Goal: Check status: Check status

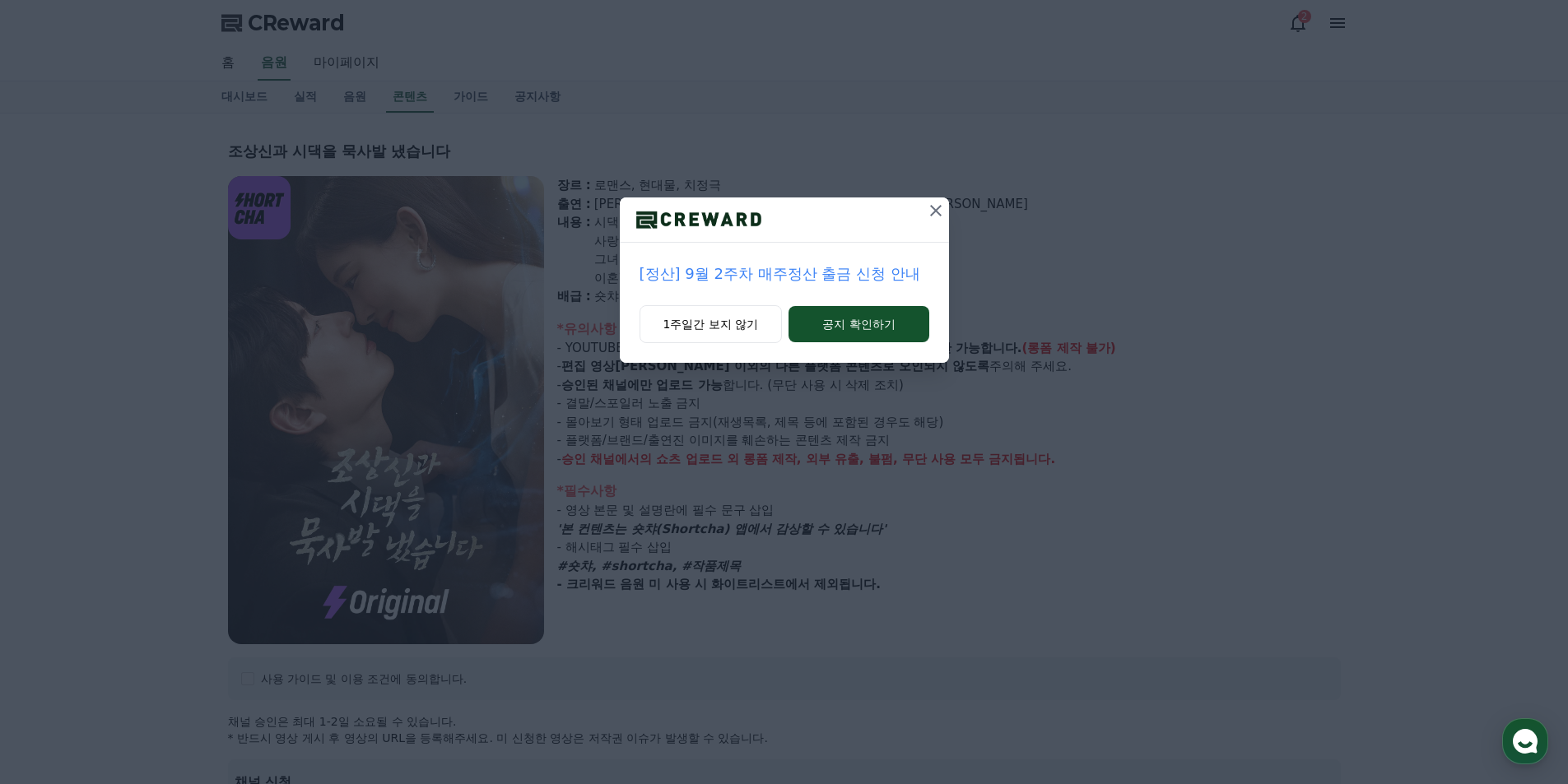
select select
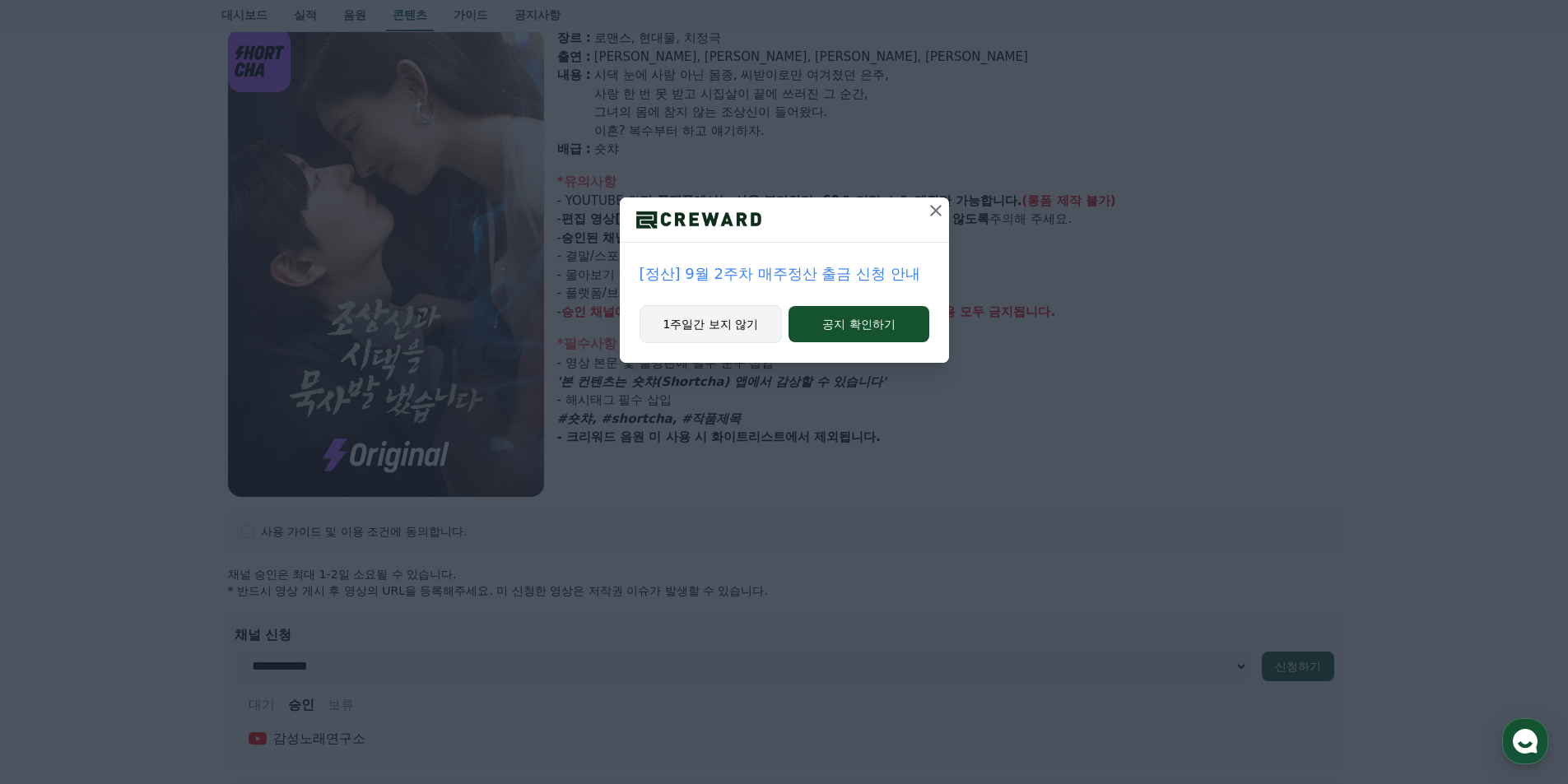
click at [736, 323] on button "1주일간 보지 않기" at bounding box center [711, 324] width 143 height 38
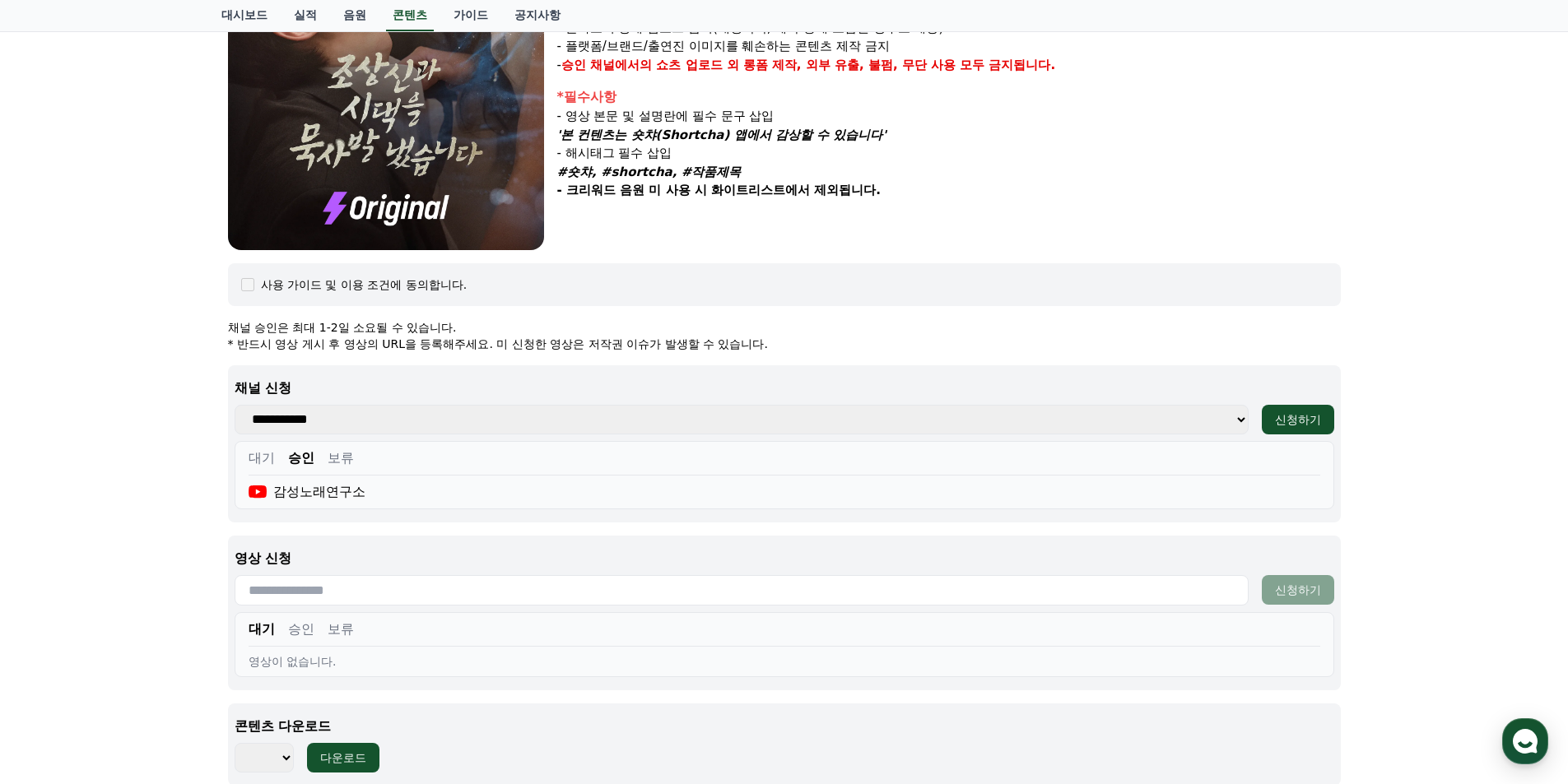
scroll to position [627, 0]
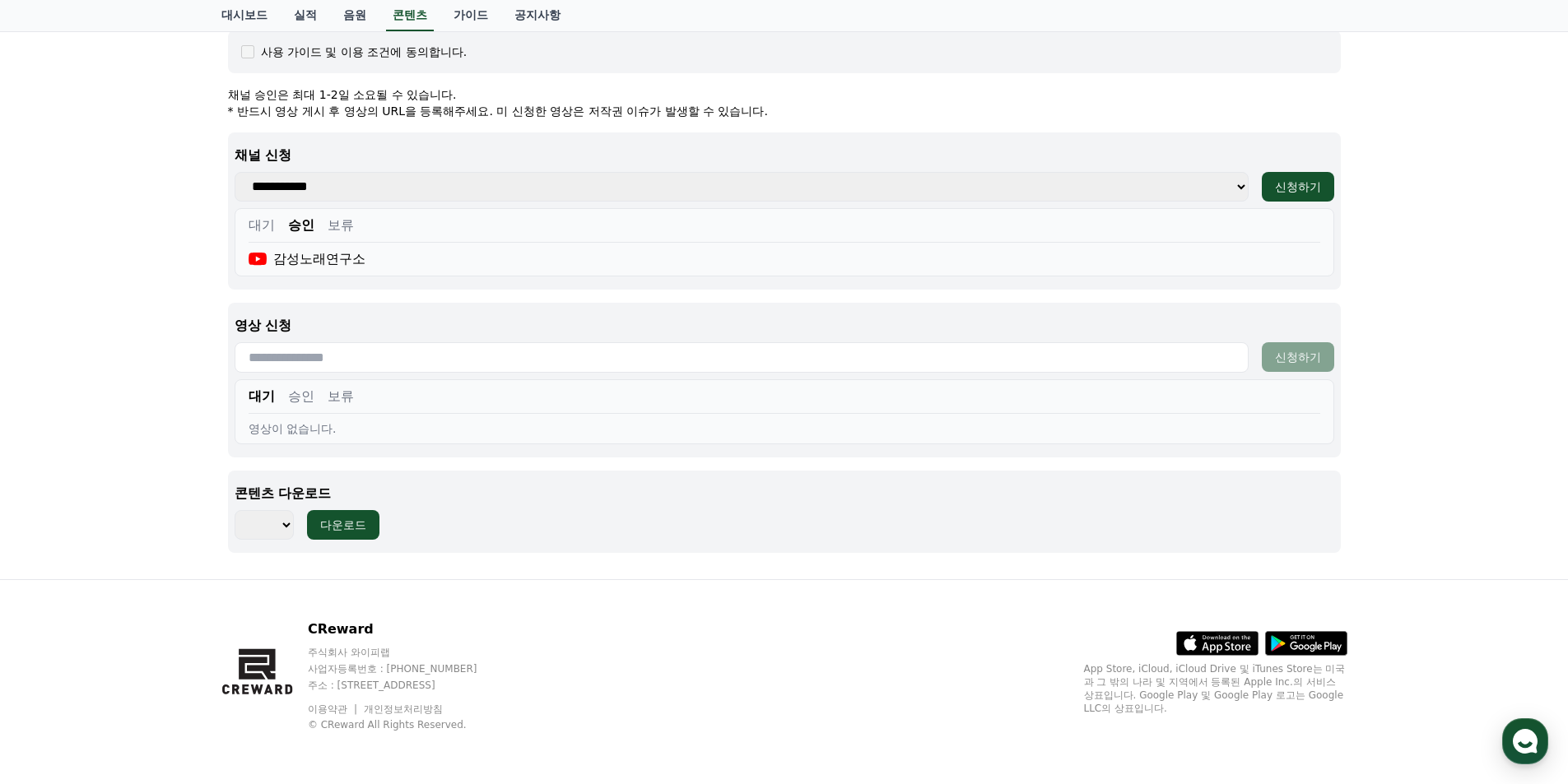
click at [294, 398] on button "승인" at bounding box center [301, 396] width 27 height 20
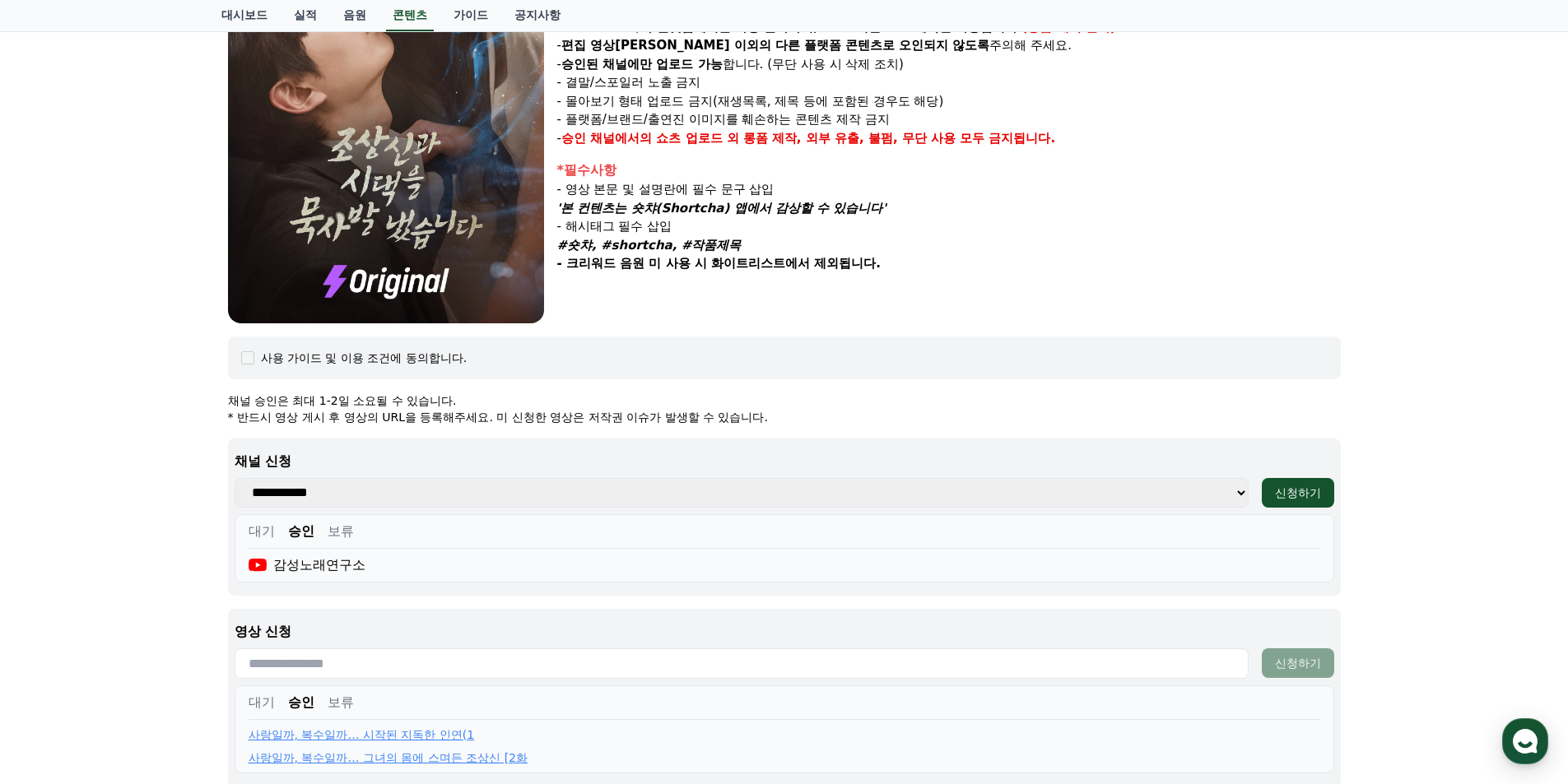
scroll to position [0, 0]
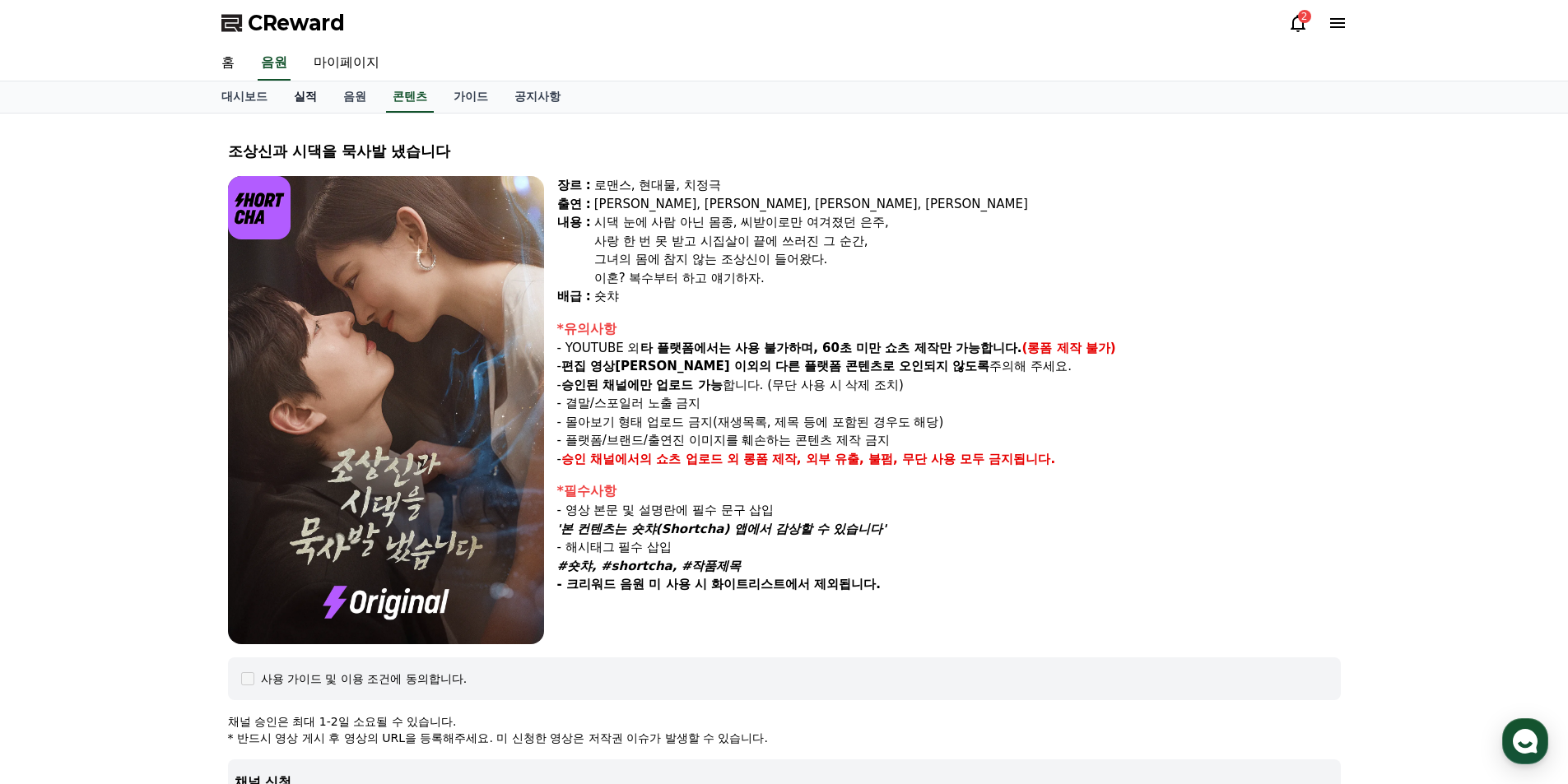
click at [310, 98] on link "실적" at bounding box center [305, 96] width 50 height 31
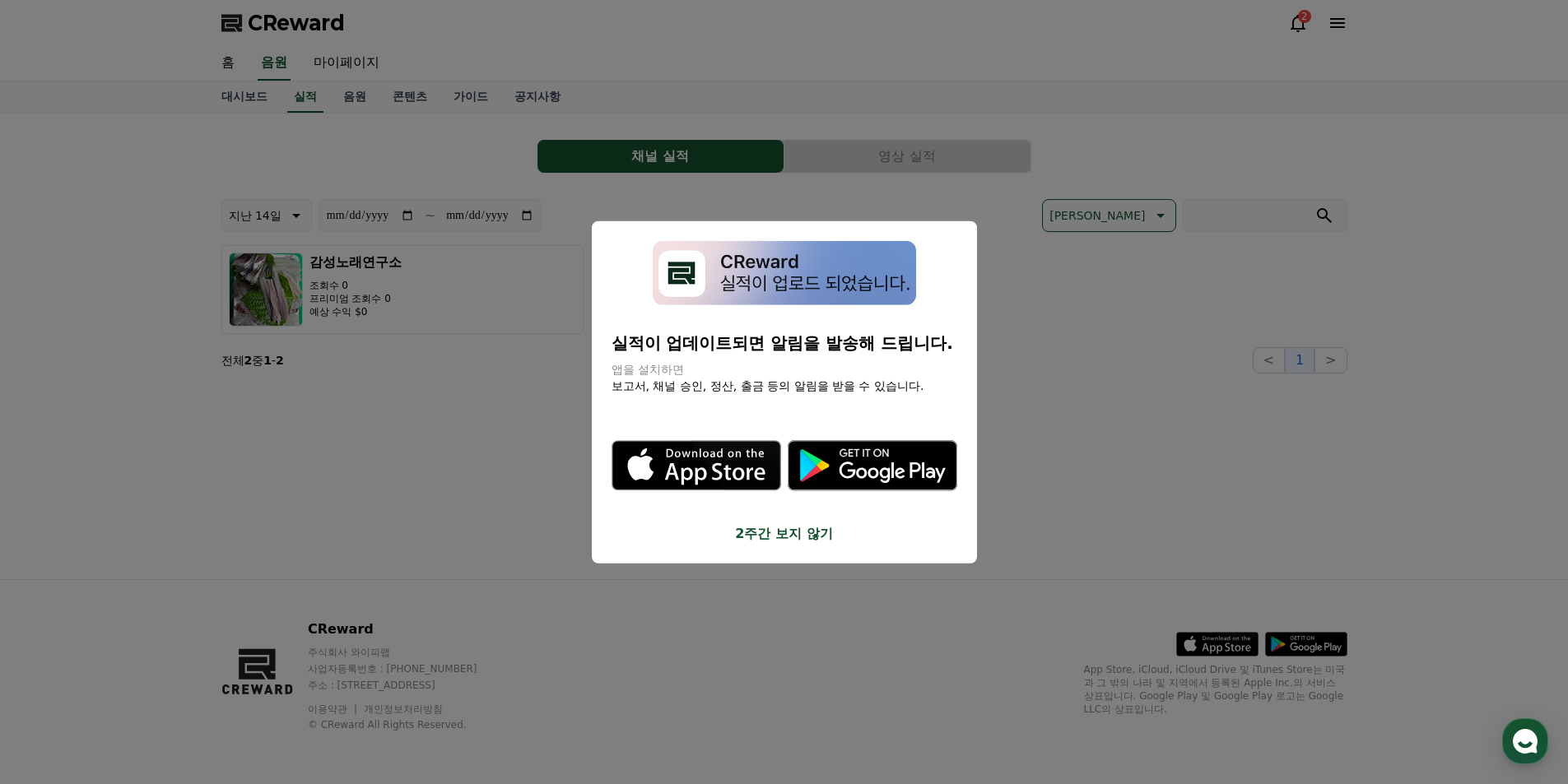
click at [787, 537] on button "2주간 보지 않기" at bounding box center [784, 535] width 346 height 20
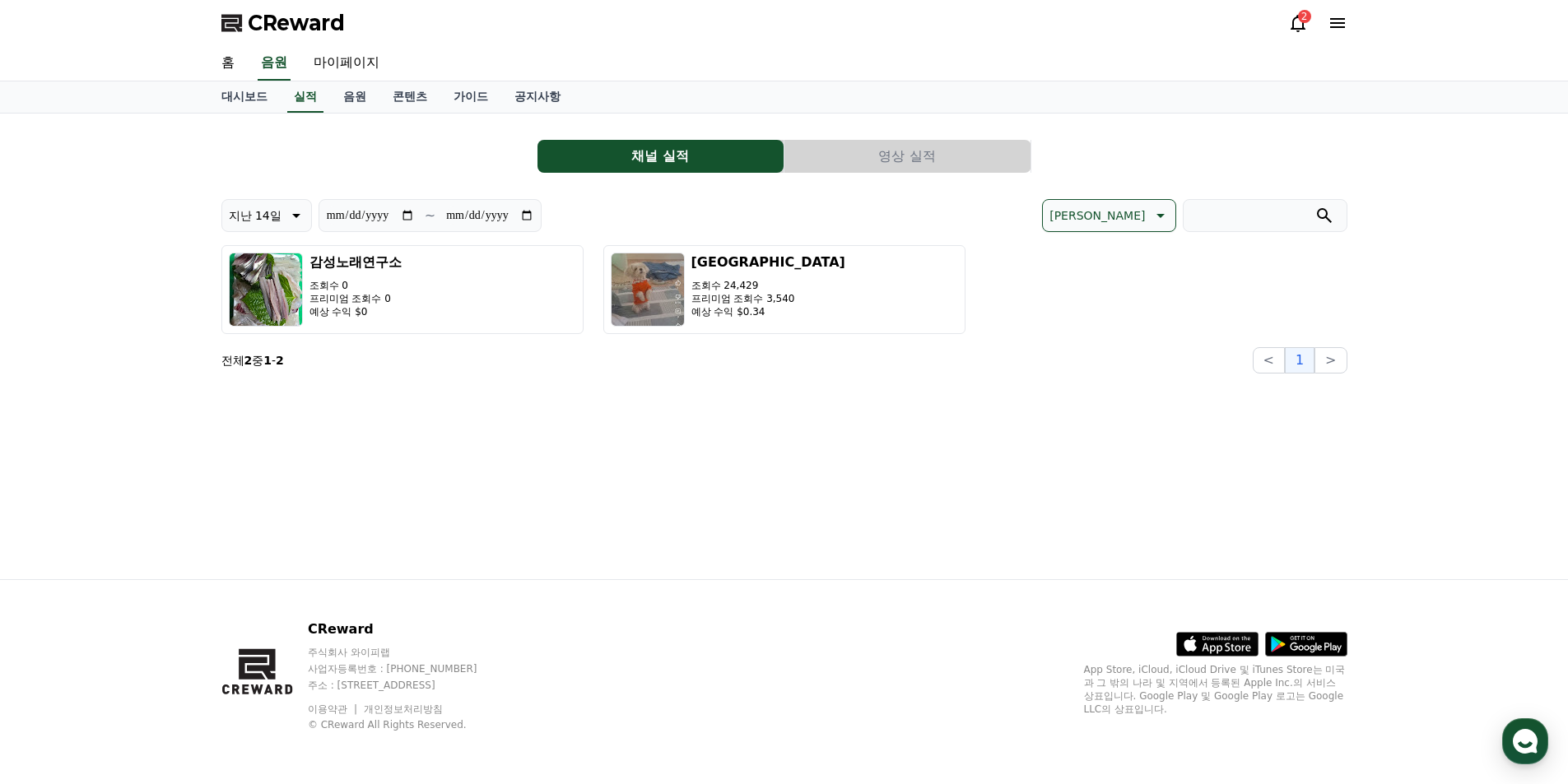
click at [906, 146] on button "영상 실적" at bounding box center [907, 156] width 246 height 33
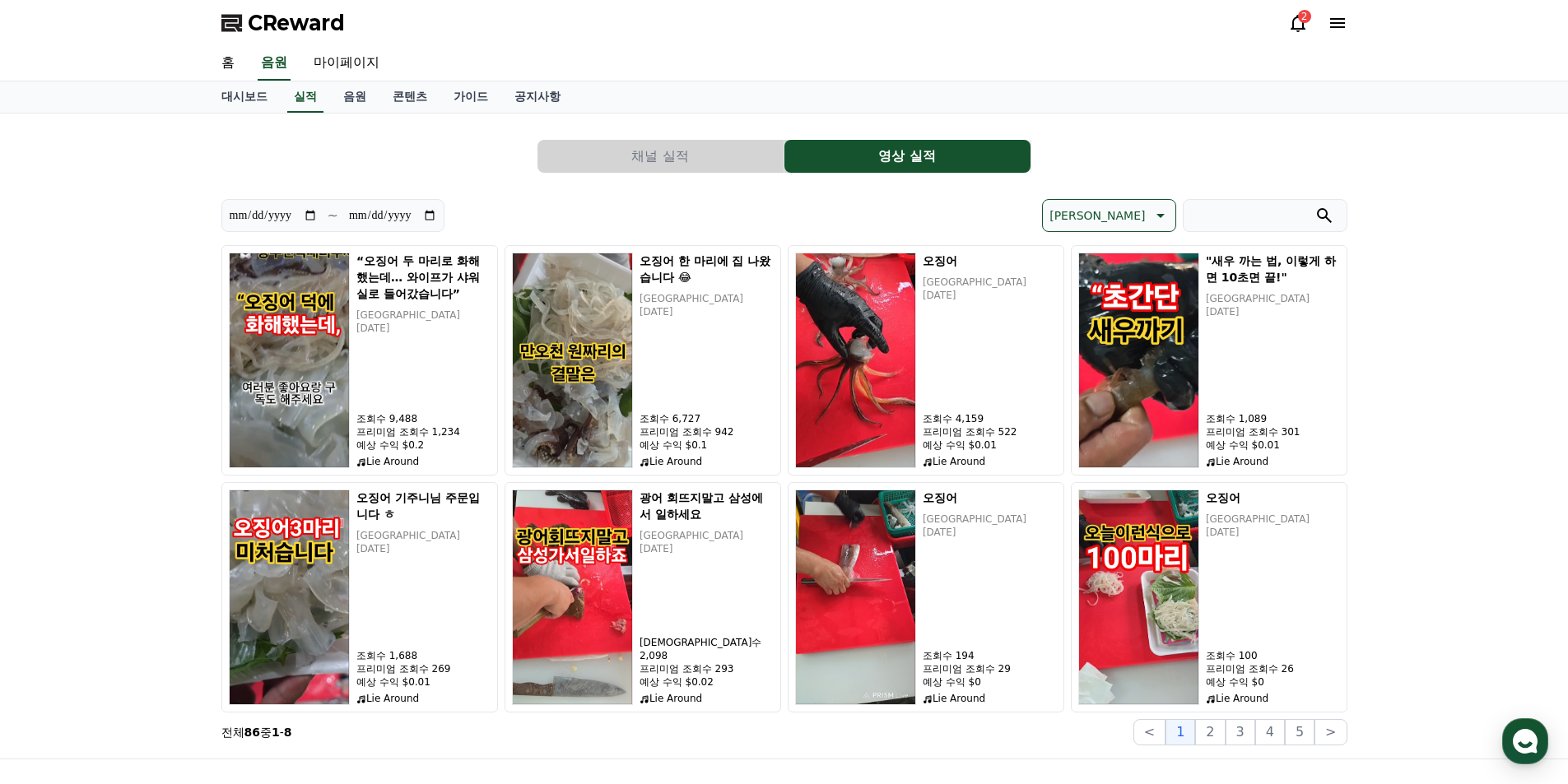
click at [686, 161] on button "채널 실적" at bounding box center [661, 156] width 246 height 33
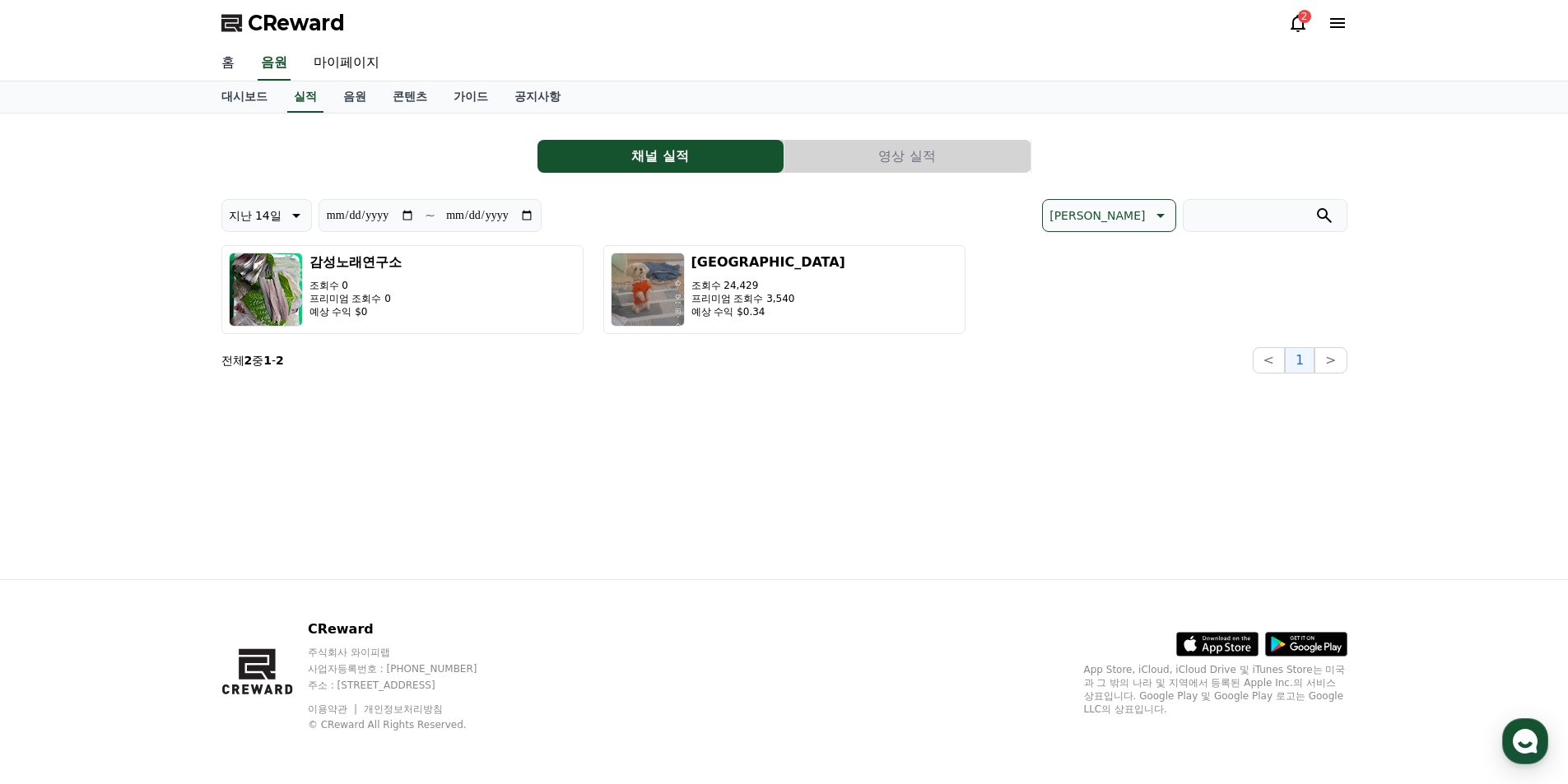
click at [227, 63] on link "홈" at bounding box center [229, 63] width 40 height 35
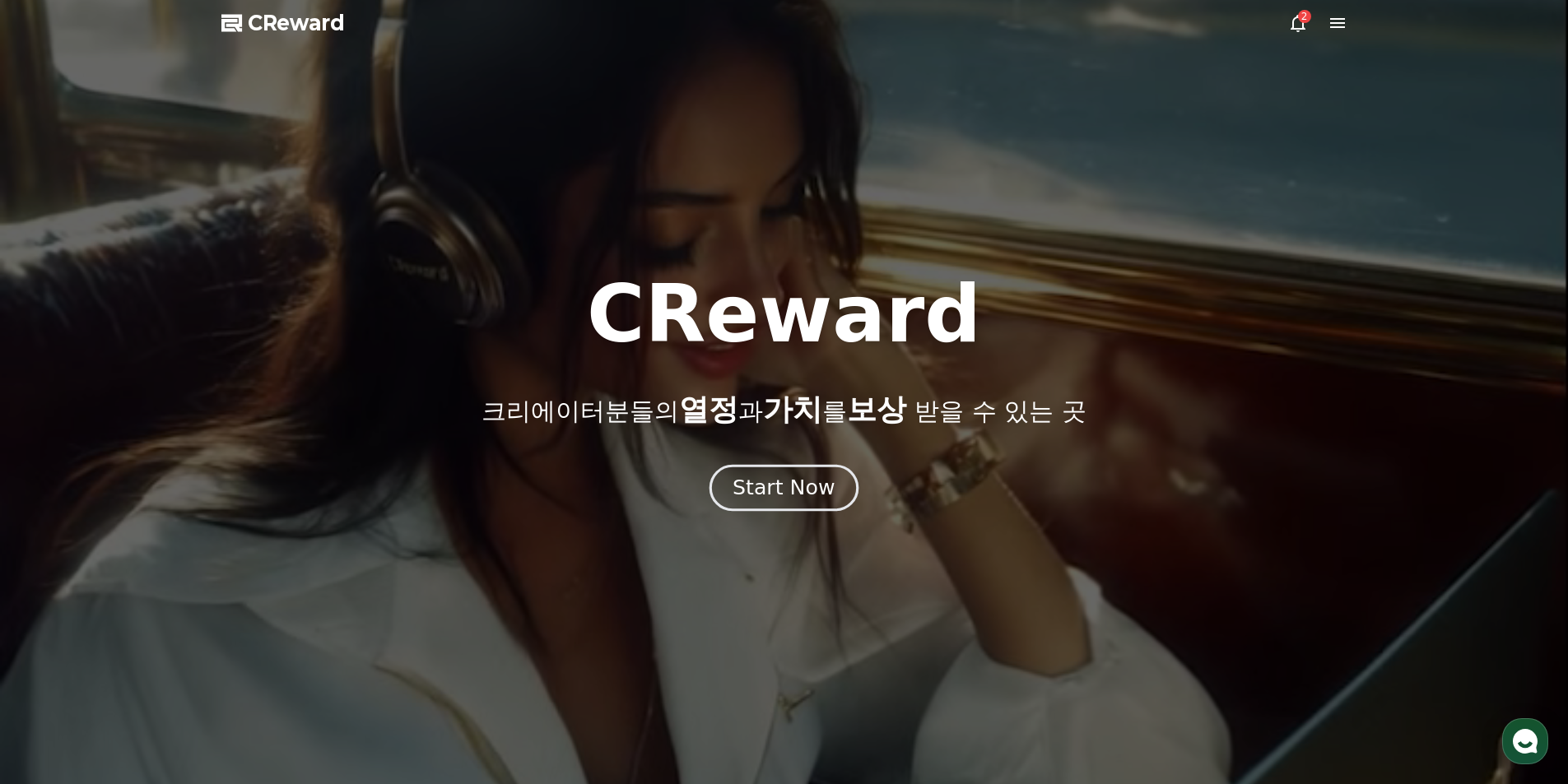
click at [817, 503] on button "Start Now" at bounding box center [784, 487] width 149 height 47
